Goal: Download file/media

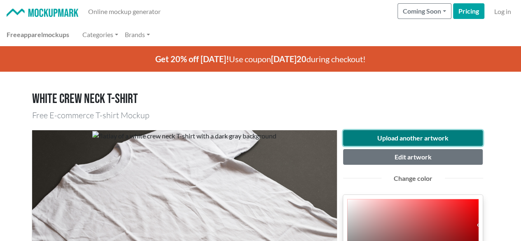
drag, startPoint x: 411, startPoint y: 138, endPoint x: 382, endPoint y: 136, distance: 28.9
click at [410, 139] on button "Upload another artwork" at bounding box center [413, 138] width 140 height 16
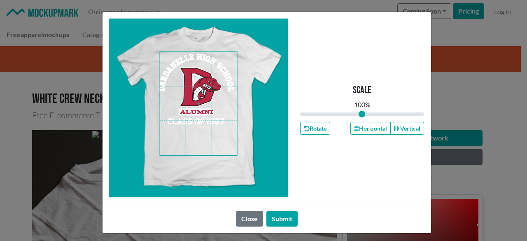
click at [194, 116] on span at bounding box center [198, 103] width 77 height 103
click at [370, 133] on button "Horizontal" at bounding box center [371, 128] width 40 height 13
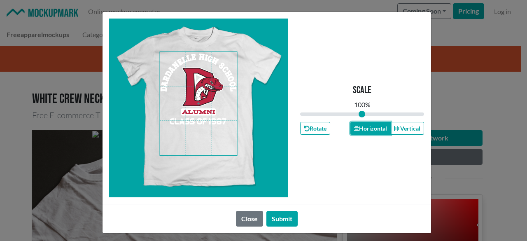
click at [370, 133] on button "Horizontal" at bounding box center [371, 128] width 40 height 13
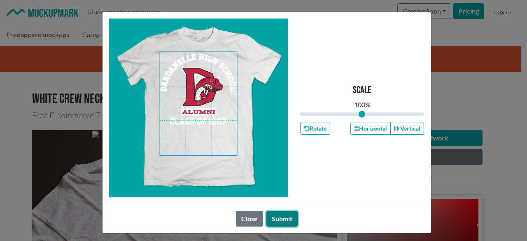
click at [270, 218] on button "Submit" at bounding box center [282, 219] width 31 height 16
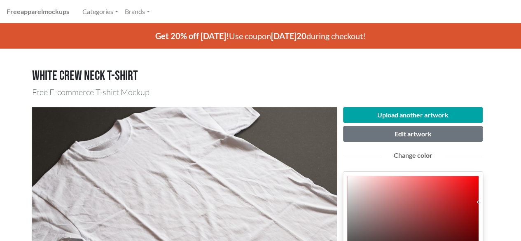
scroll to position [82, 0]
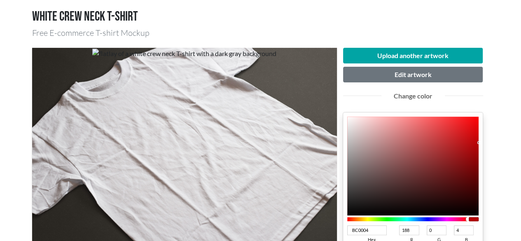
type input "A30206"
type input "163"
type input "2"
type input "6"
click at [477, 152] on div at bounding box center [413, 166] width 132 height 99
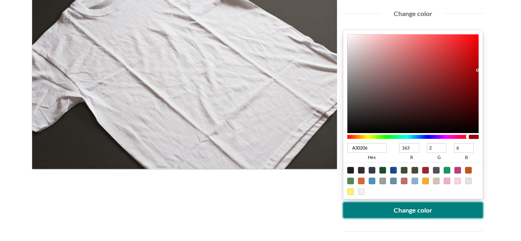
click at [416, 207] on button "Change color" at bounding box center [413, 210] width 140 height 16
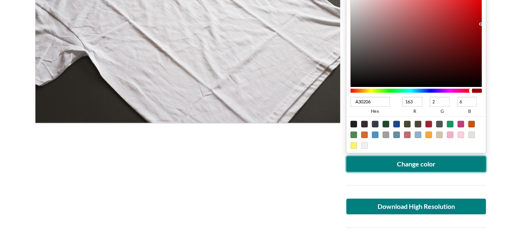
scroll to position [247, 0]
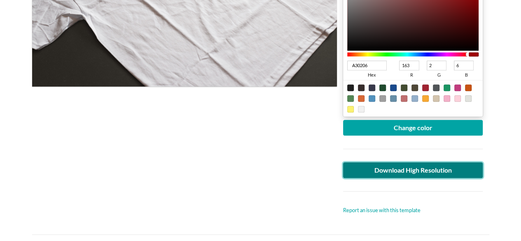
click at [412, 169] on link "Download High Resolution" at bounding box center [413, 170] width 140 height 16
